Goal: Information Seeking & Learning: Learn about a topic

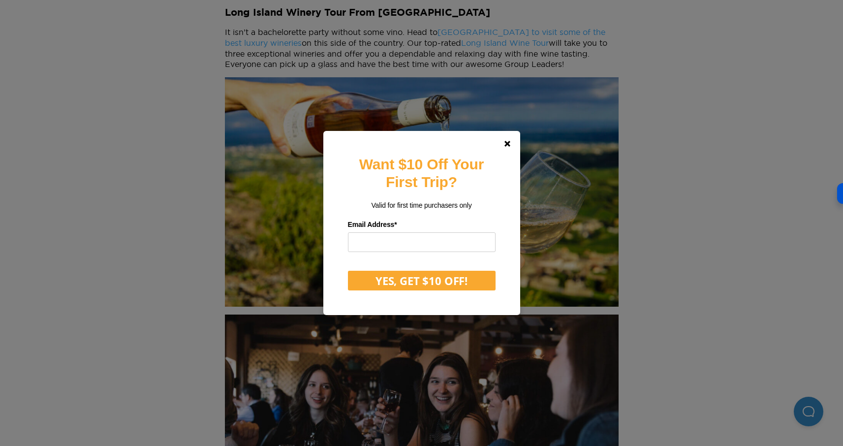
scroll to position [542, 0]
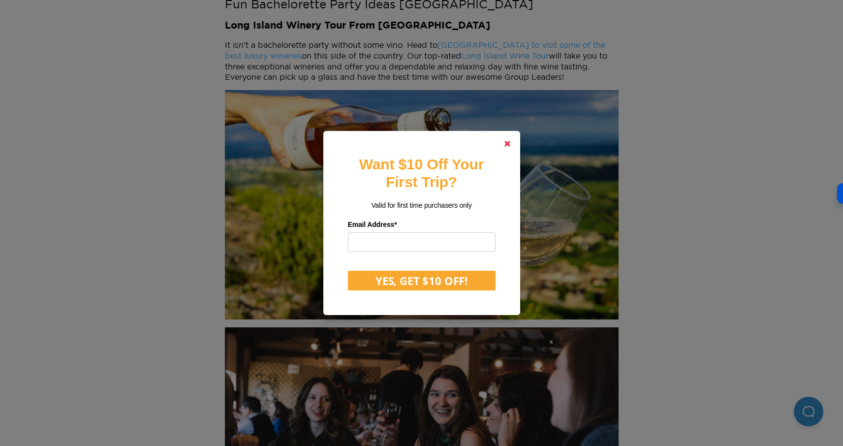
click at [511, 140] on link at bounding box center [508, 144] width 24 height 24
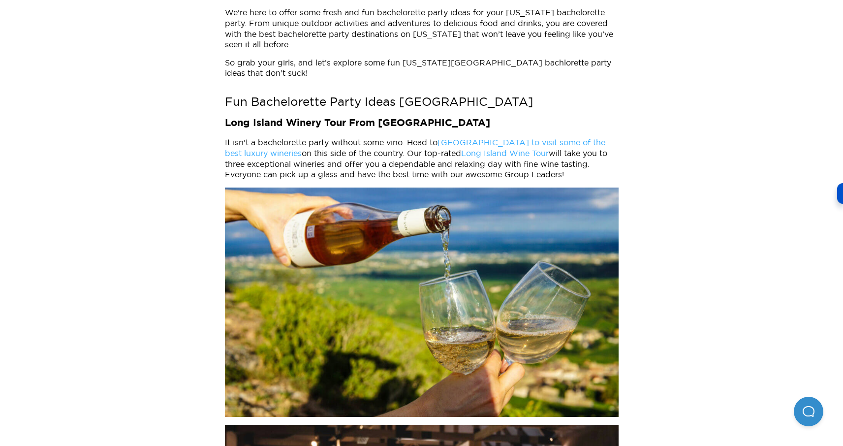
scroll to position [441, 0]
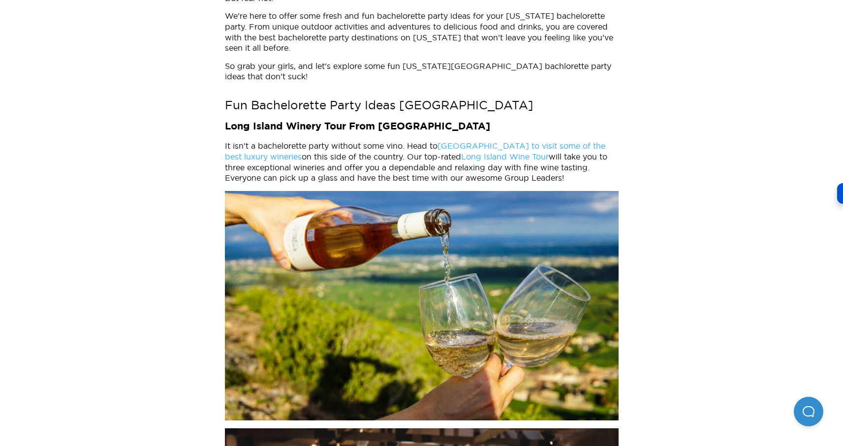
click at [592, 141] on link "Long Island to visit some of the best luxury wineries" at bounding box center [415, 151] width 381 height 20
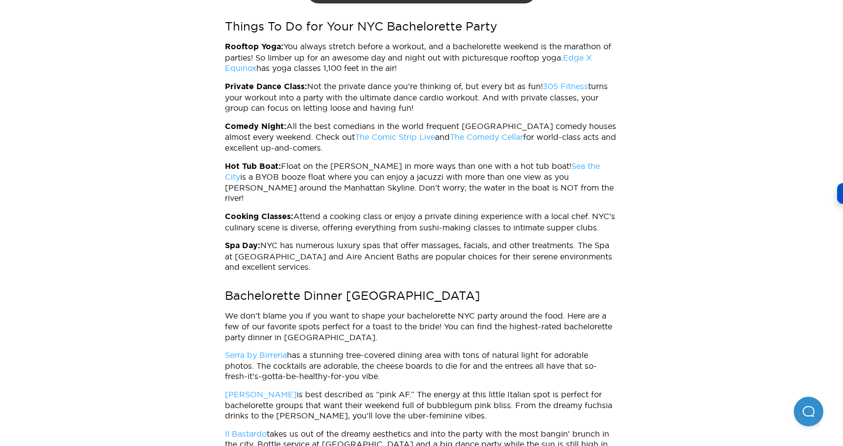
scroll to position [2051, 0]
click at [357, 81] on p "Private Dance Class: Not the private dance you’re thinking of, but every bit as…" at bounding box center [422, 97] width 394 height 32
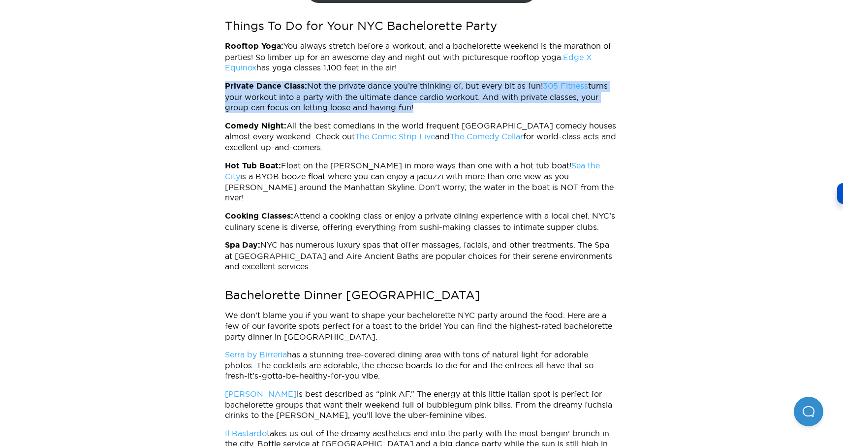
click at [357, 81] on p "Private Dance Class: Not the private dance you’re thinking of, but every bit as…" at bounding box center [422, 97] width 394 height 32
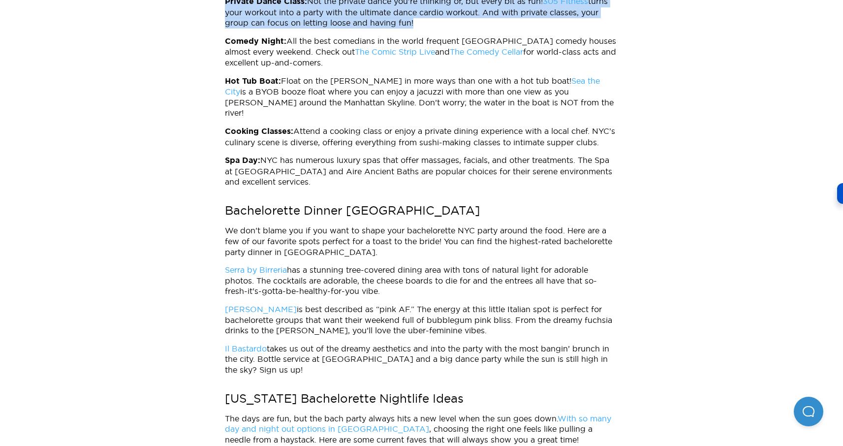
scroll to position [2144, 0]
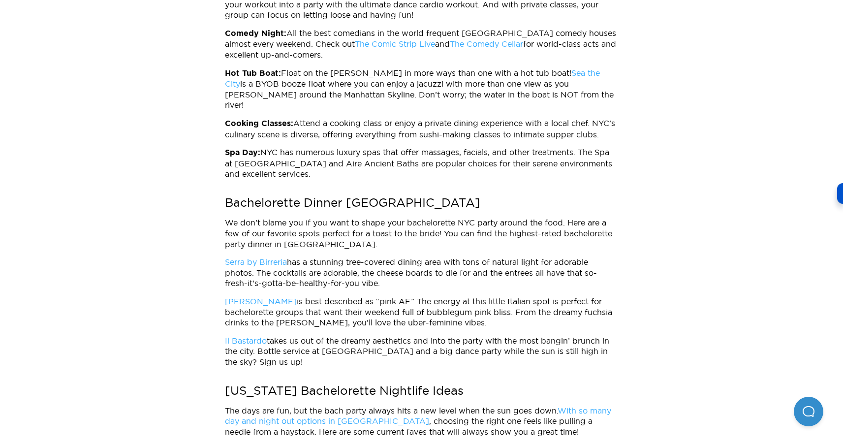
click at [408, 71] on p "Hot Tub Boat: Float on the Hudson in more ways than one with a hot tub boat! Se…" at bounding box center [422, 89] width 394 height 43
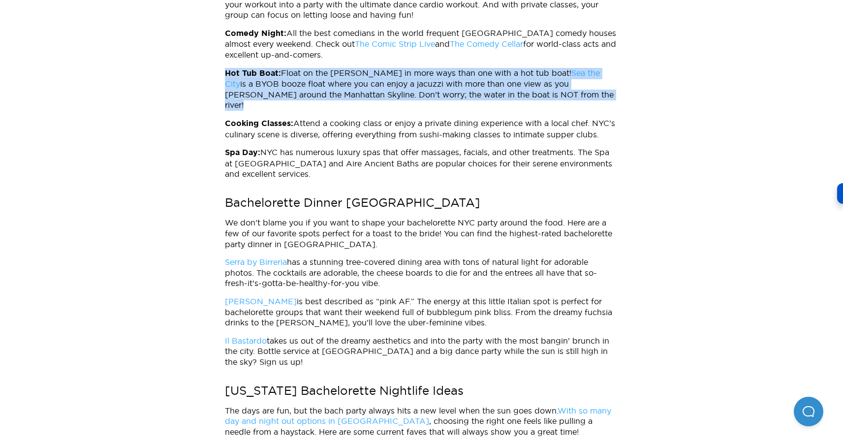
click at [408, 71] on p "Hot Tub Boat: Float on the Hudson in more ways than one with a hot tub boat! Se…" at bounding box center [422, 89] width 394 height 43
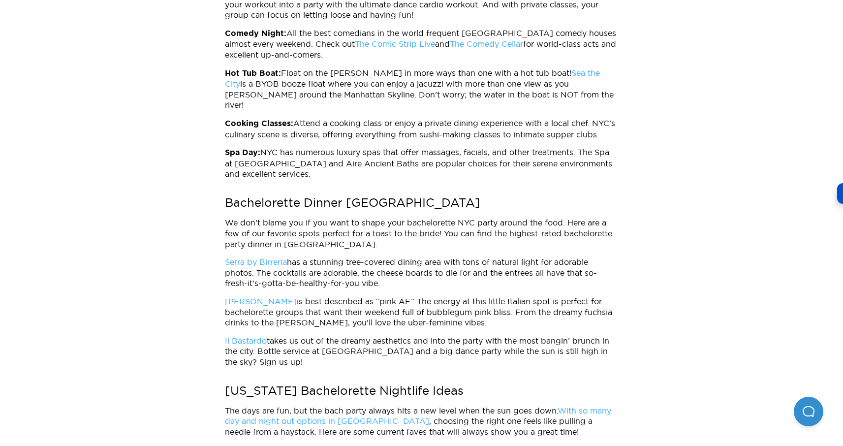
click at [385, 118] on p "Cooking Classes: Attend a cooking class or enjoy a private dining experience wi…" at bounding box center [422, 129] width 394 height 22
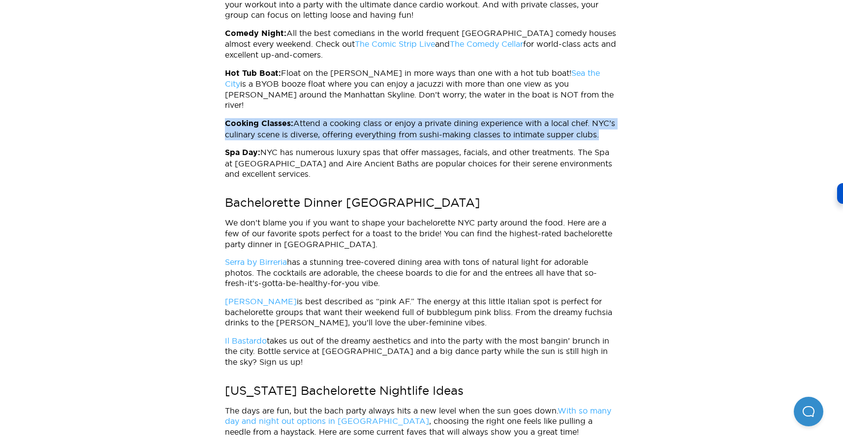
click at [385, 118] on p "Cooking Classes: Attend a cooking class or enjoy a private dining experience wi…" at bounding box center [422, 129] width 394 height 22
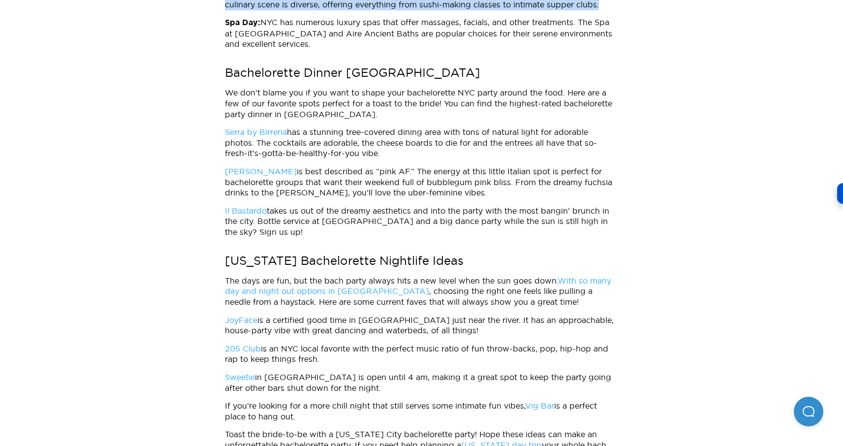
scroll to position [2359, 0]
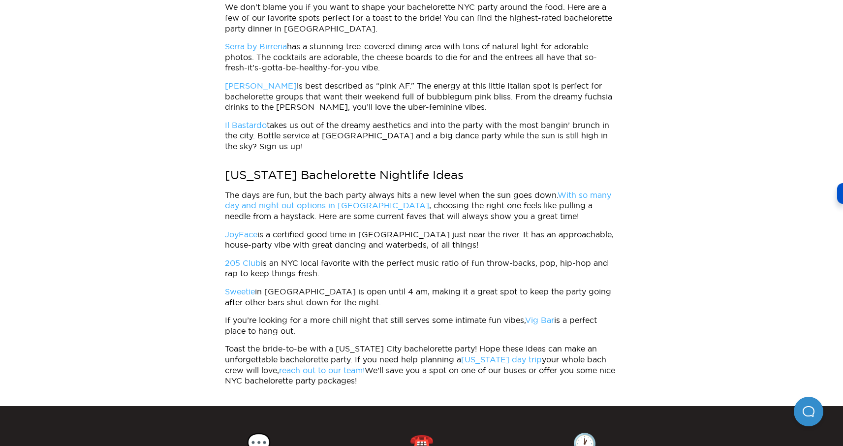
click at [294, 258] on p "205 Club is an NYC local favorite with the perfect music ratio of fun throw-bac…" at bounding box center [422, 268] width 394 height 21
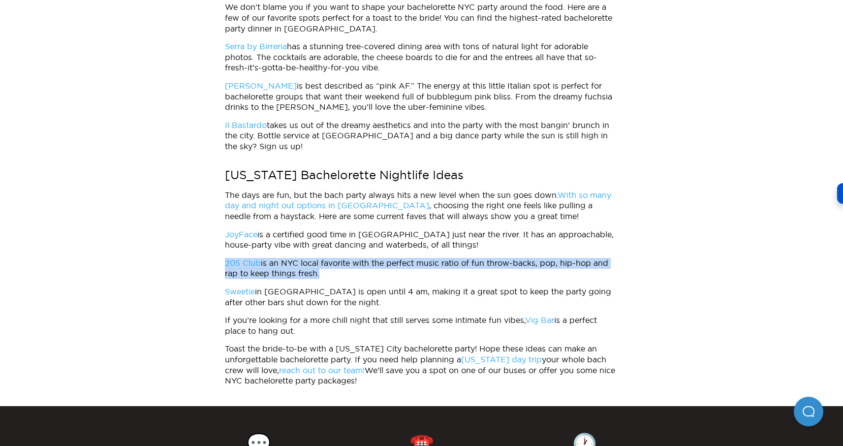
click at [294, 258] on p "205 Club is an NYC local favorite with the perfect music ratio of fun throw-bac…" at bounding box center [422, 268] width 394 height 21
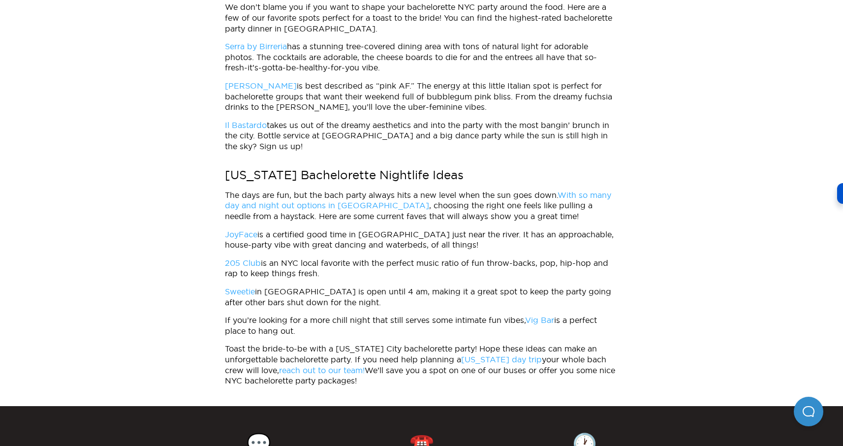
click at [326, 258] on p "205 Club is an NYC local favorite with the perfect music ratio of fun throw-bac…" at bounding box center [422, 268] width 394 height 21
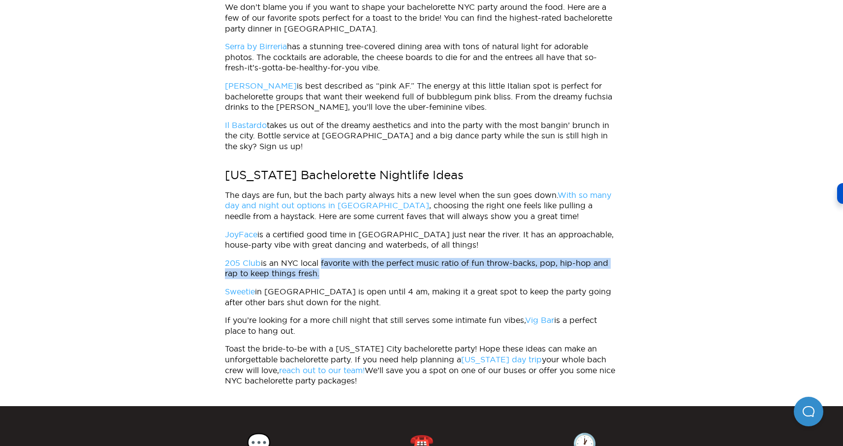
drag, startPoint x: 321, startPoint y: 241, endPoint x: 339, endPoint y: 261, distance: 27.2
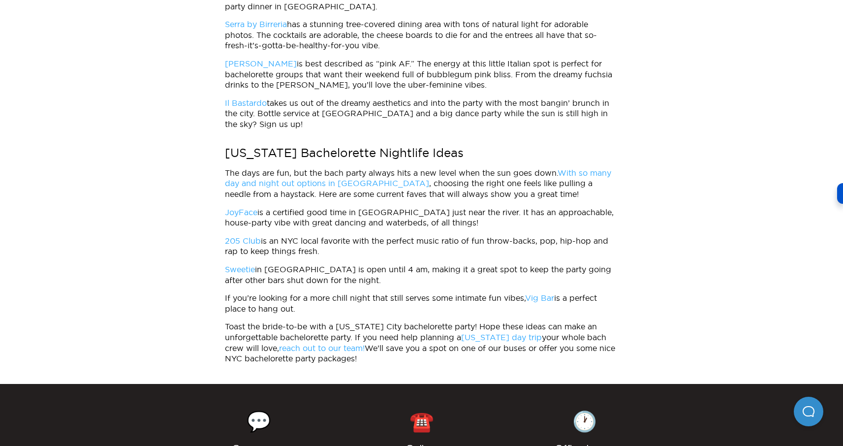
scroll to position [2387, 0]
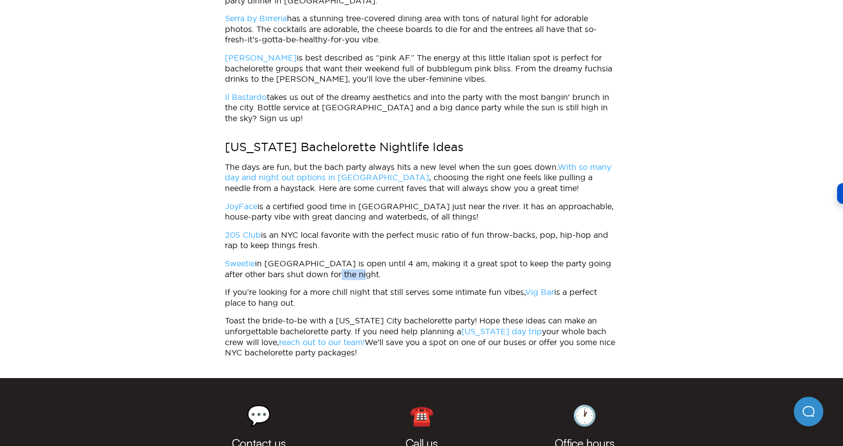
drag, startPoint x: 312, startPoint y: 249, endPoint x: 359, endPoint y: 252, distance: 47.4
click at [360, 258] on p "Sweetie in East Village is open until 4 am, making it a great spot to keep the …" at bounding box center [422, 268] width 394 height 21
click at [359, 258] on p "Sweetie in East Village is open until 4 am, making it a great spot to keep the …" at bounding box center [422, 268] width 394 height 21
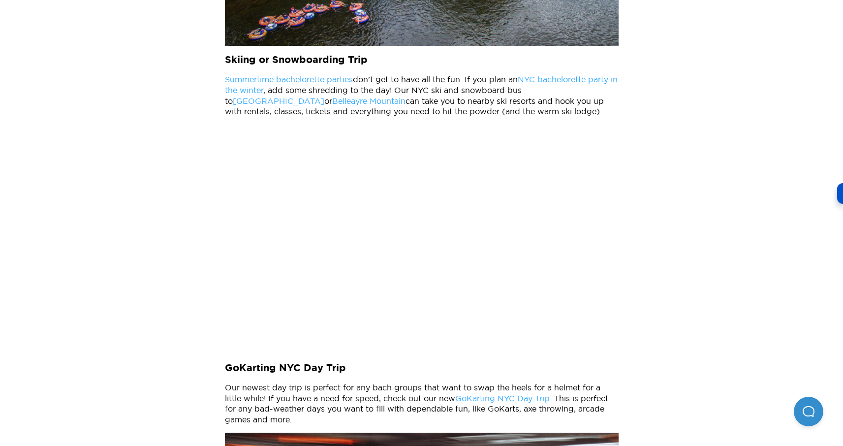
scroll to position [1242, 0]
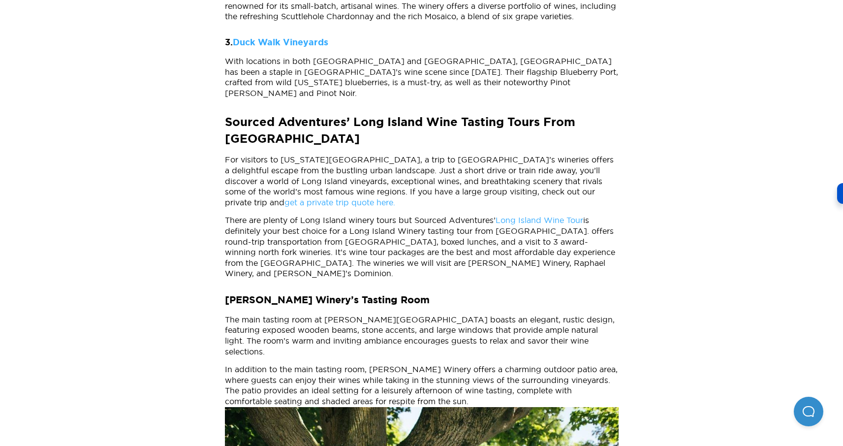
scroll to position [1235, 0]
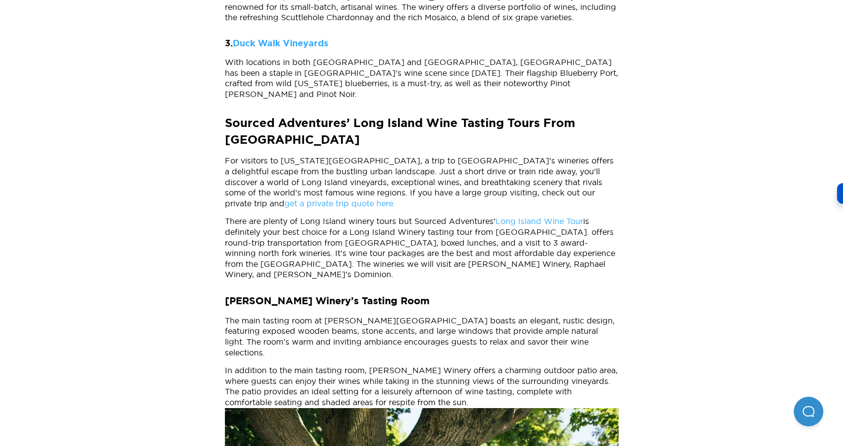
click at [513, 217] on link "Long Island Wine Tour" at bounding box center [540, 221] width 88 height 9
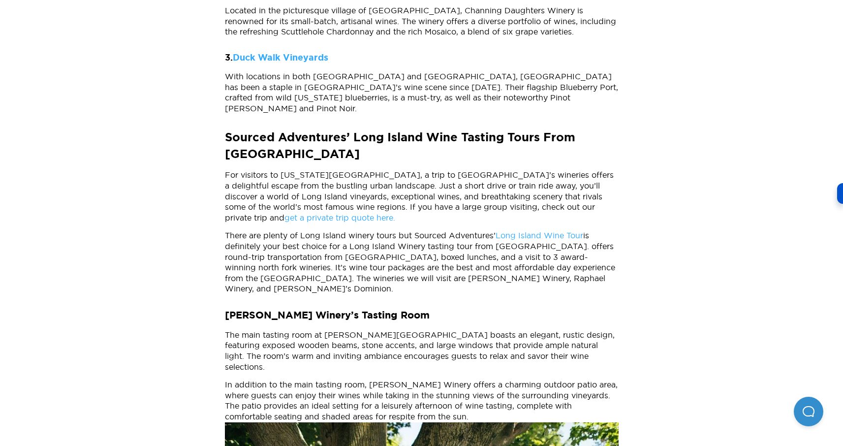
scroll to position [1049, 0]
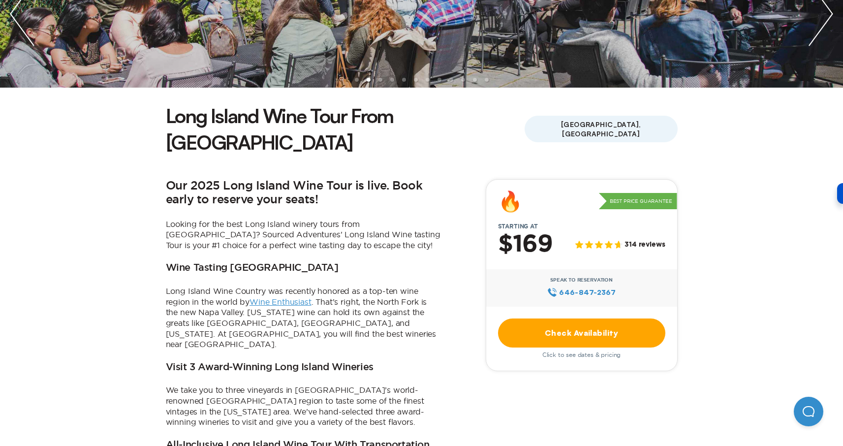
scroll to position [179, 0]
